Goal: Transaction & Acquisition: Purchase product/service

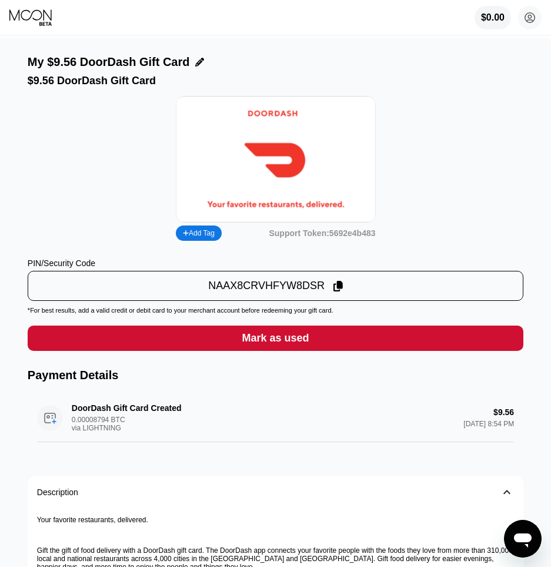
click at [226, 337] on div "Mark as used" at bounding box center [276, 337] width 496 height 25
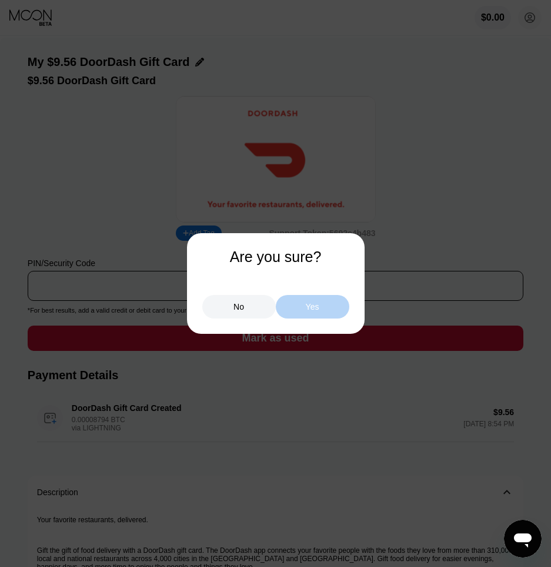
click at [325, 306] on div "Yes" at bounding box center [313, 307] width 74 height 24
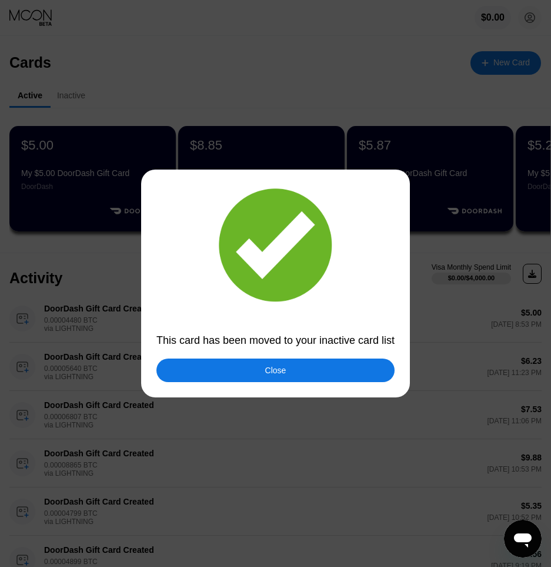
click at [303, 384] on div at bounding box center [275, 283] width 551 height 567
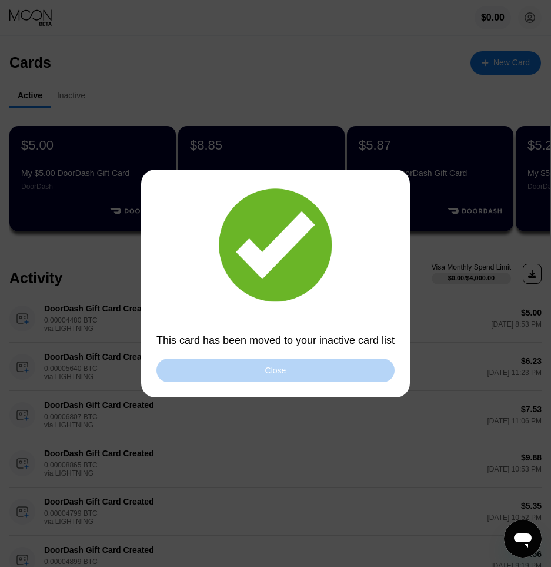
click at [290, 375] on div "Close" at bounding box center [276, 370] width 238 height 24
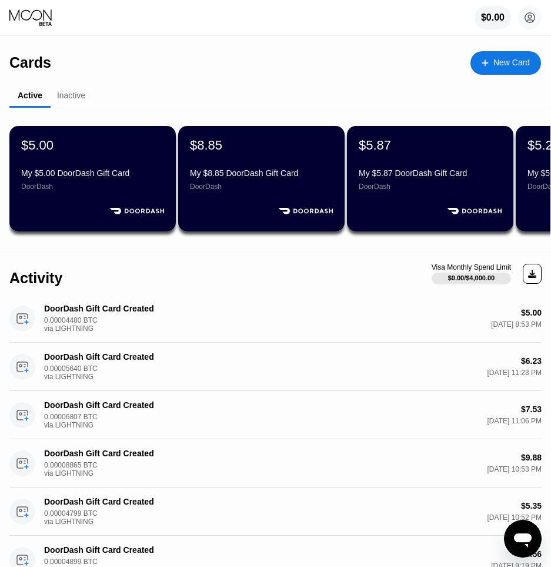
click at [509, 60] on div "New Card" at bounding box center [512, 63] width 36 height 10
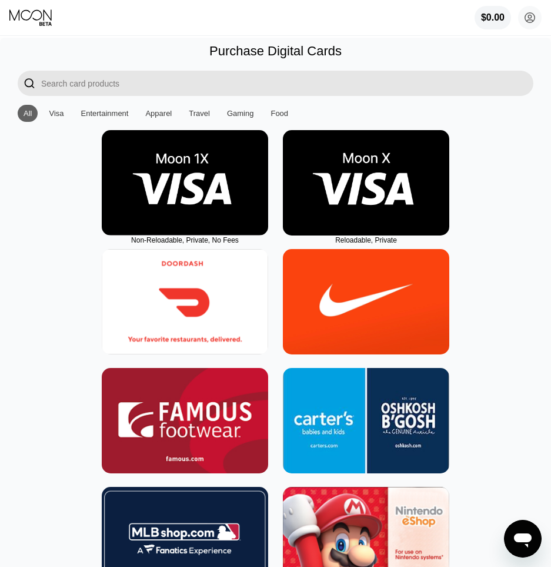
click at [173, 314] on img at bounding box center [185, 301] width 167 height 105
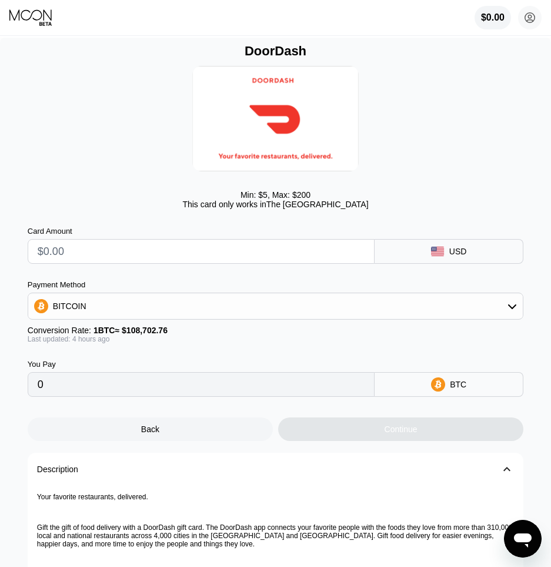
click at [149, 261] on input "text" at bounding box center [201, 252] width 327 height 24
type input "$5"
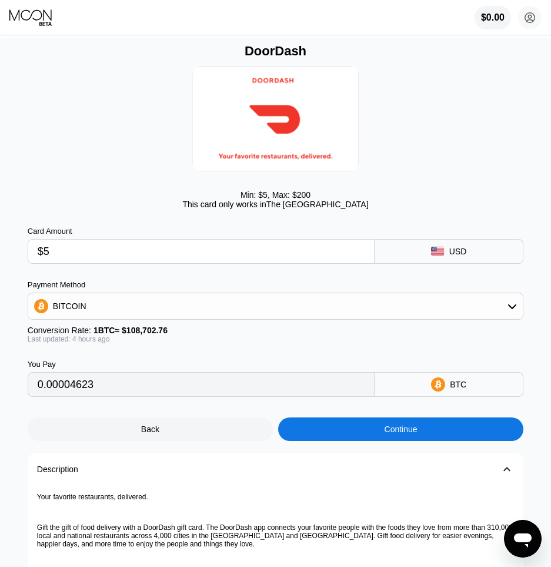
type input "0.00004623"
type input "$5"
click at [380, 441] on div "Continue" at bounding box center [400, 429] width 245 height 24
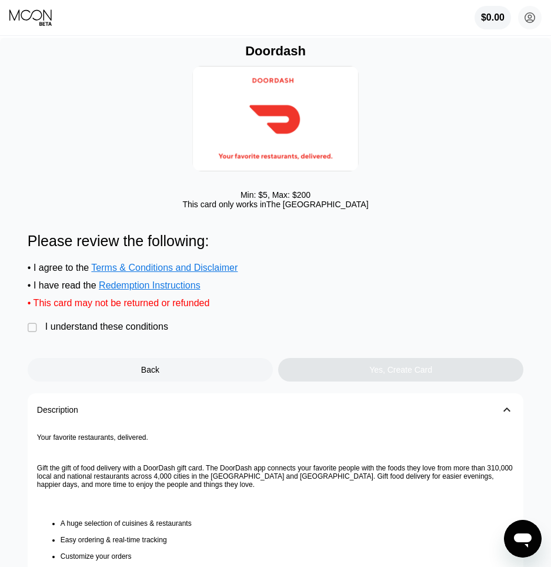
drag, startPoint x: 152, startPoint y: 343, endPoint x: 177, endPoint y: 347, distance: 24.5
click at [151, 332] on div "I understand these conditions" at bounding box center [106, 326] width 123 height 11
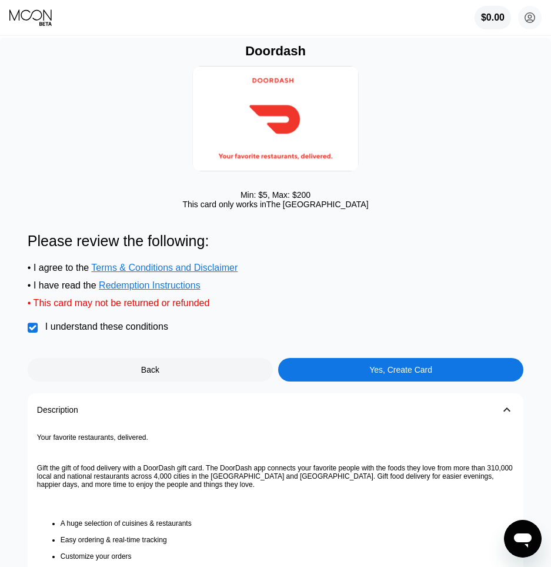
click at [348, 381] on div "Yes, Create Card" at bounding box center [400, 370] width 245 height 24
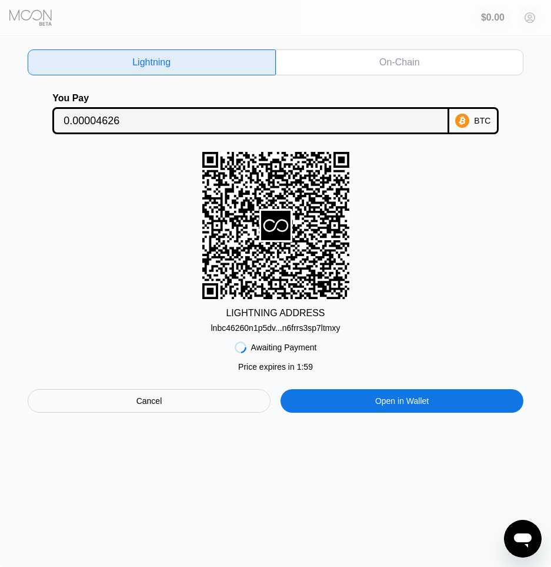
drag, startPoint x: 293, startPoint y: 335, endPoint x: 295, endPoint y: 328, distance: 7.7
click at [293, 333] on div "lnbc46260n1p5dv...n6frrs3sp7ltmxy" at bounding box center [275, 327] width 129 height 9
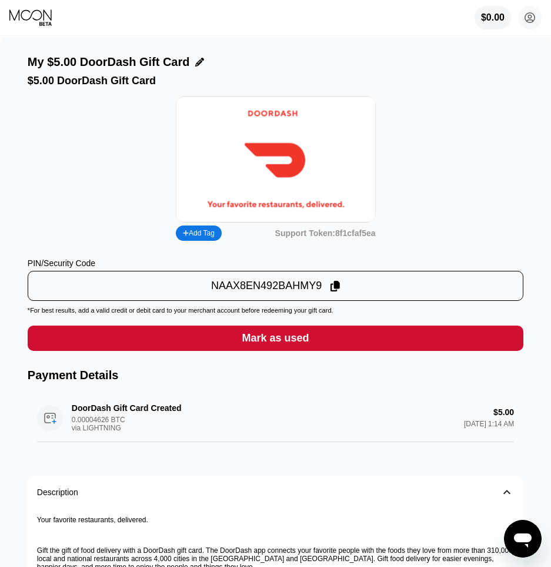
click at [233, 288] on div "NAAX8EN492BAHMY9" at bounding box center [266, 286] width 111 height 14
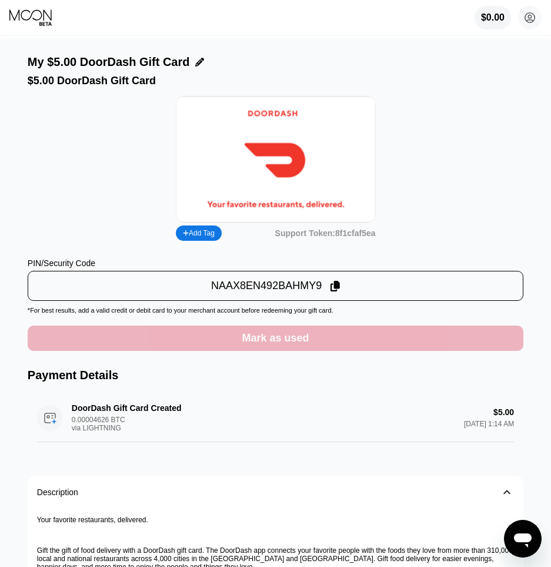
click at [312, 351] on div "Mark as used" at bounding box center [276, 337] width 496 height 25
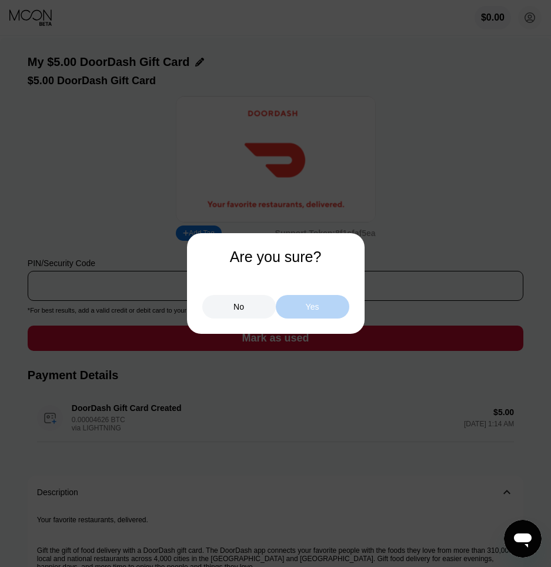
click at [315, 308] on div "Yes" at bounding box center [313, 306] width 14 height 11
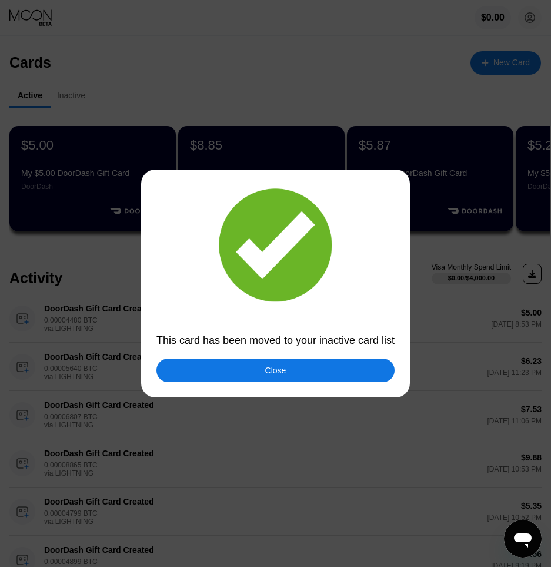
click at [265, 365] on div "Close" at bounding box center [275, 369] width 21 height 9
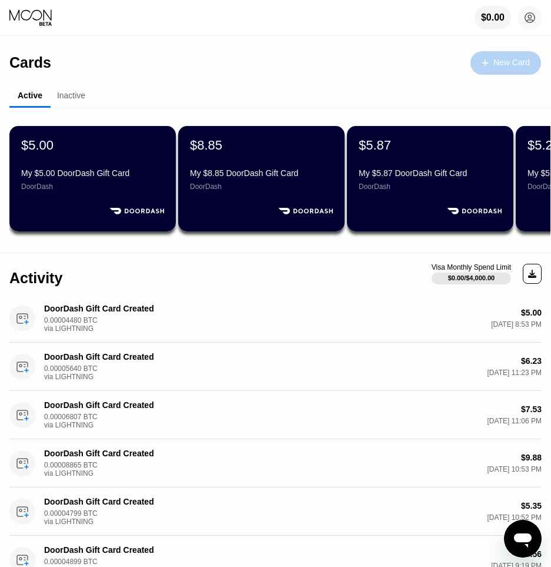
click at [509, 61] on div "New Card" at bounding box center [512, 63] width 36 height 10
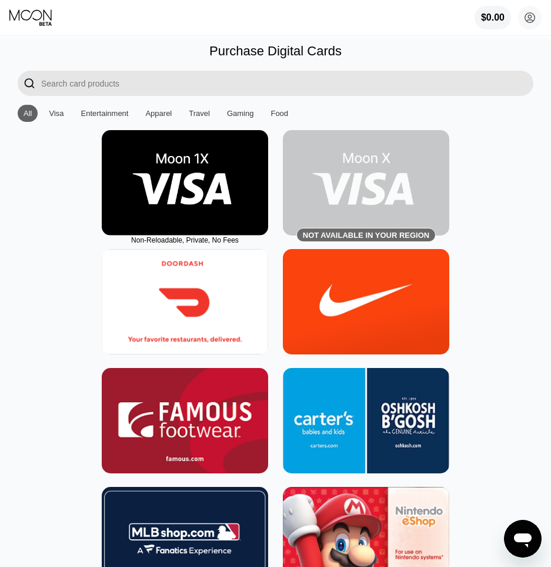
click at [162, 325] on img at bounding box center [185, 301] width 167 height 105
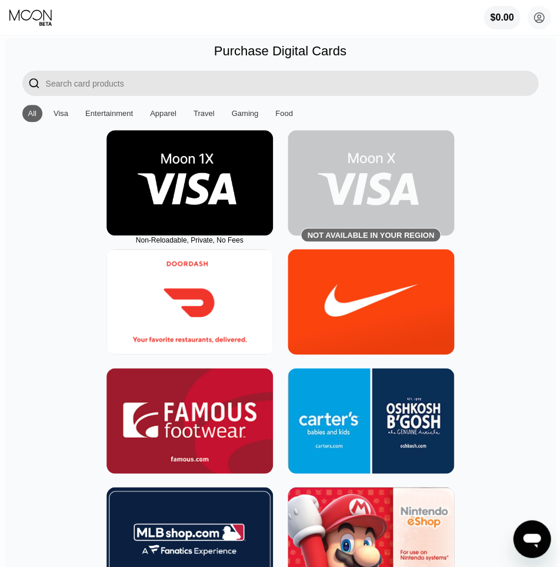
type input "0"
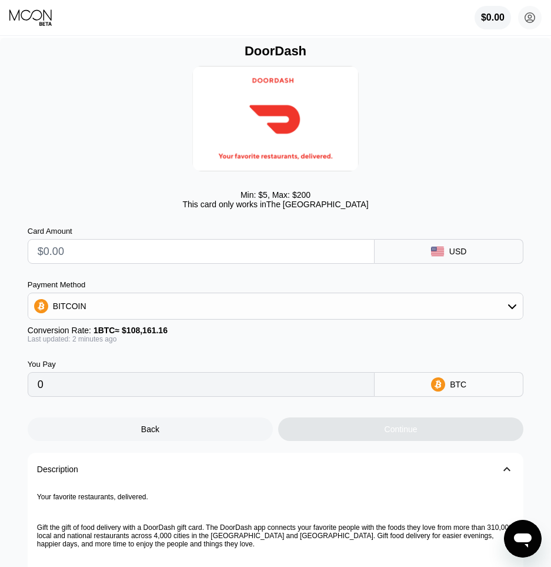
click at [174, 252] on input "text" at bounding box center [201, 252] width 327 height 24
type input "$5"
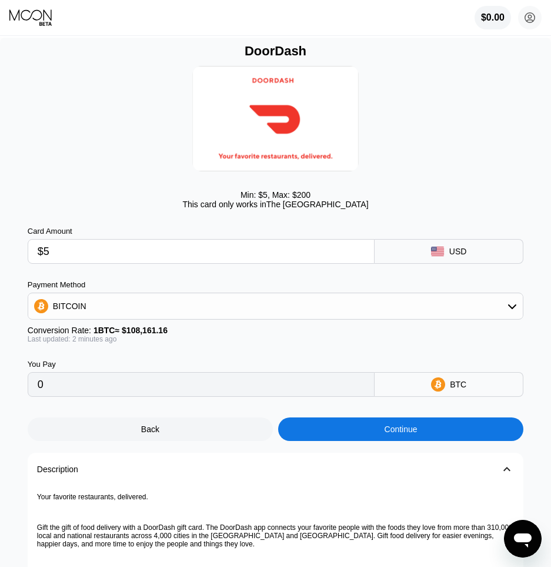
type input "0.00004623"
type input "$5"
click at [327, 436] on div "Continue" at bounding box center [400, 429] width 245 height 24
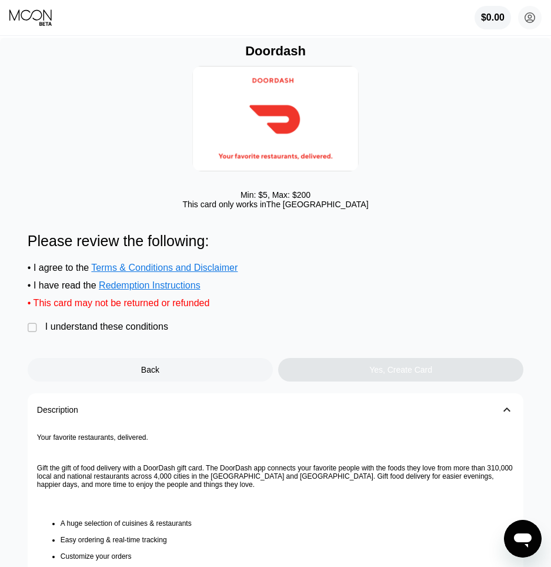
drag, startPoint x: 129, startPoint y: 343, endPoint x: 204, endPoint y: 355, distance: 75.2
click at [130, 332] on div "I understand these conditions" at bounding box center [106, 326] width 123 height 11
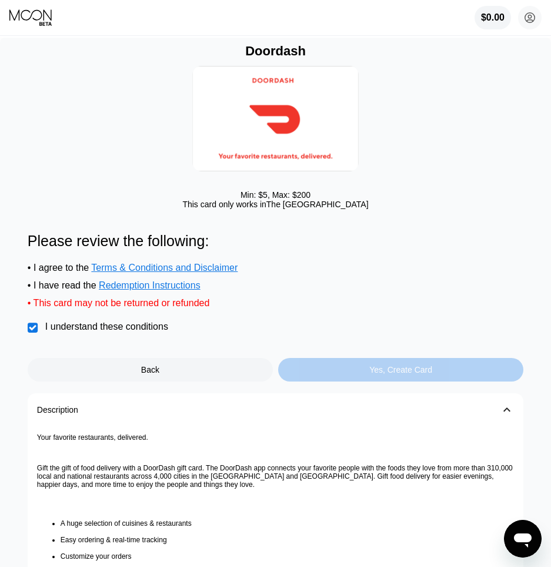
click at [303, 373] on div "Yes, Create Card" at bounding box center [400, 370] width 245 height 24
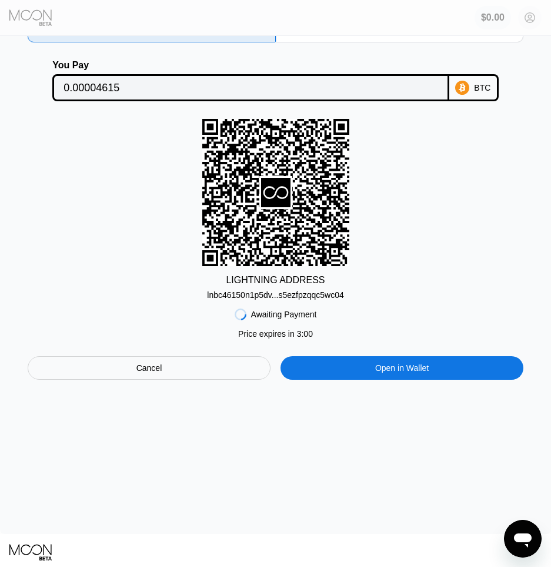
scroll to position [59, 0]
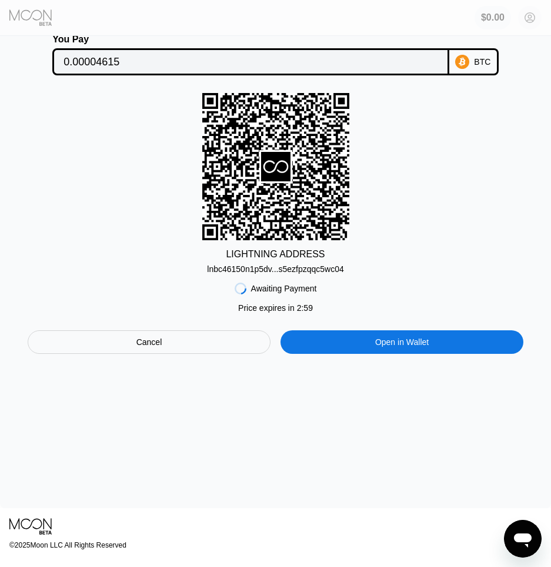
click at [305, 272] on div "lnbc46150n1p5dv...s5ezfpzqqc5wc04" at bounding box center [275, 268] width 137 height 9
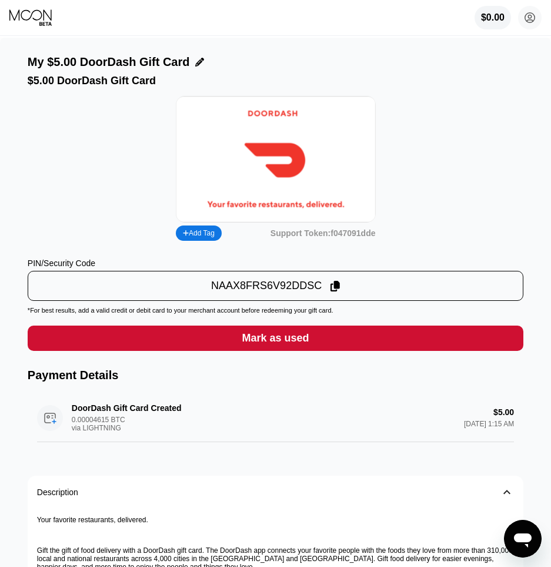
click at [178, 293] on div "NAAX8FRS6V92DDSC" at bounding box center [275, 285] width 489 height 23
